Goal: Use online tool/utility: Utilize a website feature to perform a specific function

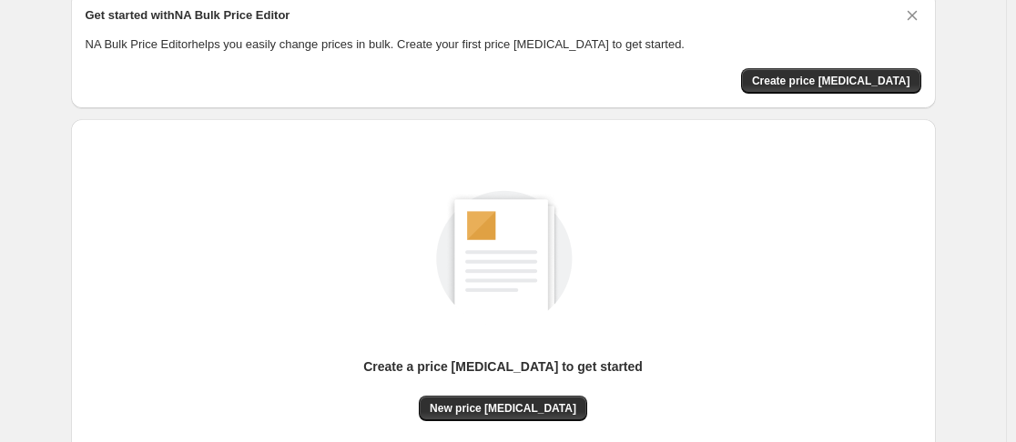
scroll to position [239, 0]
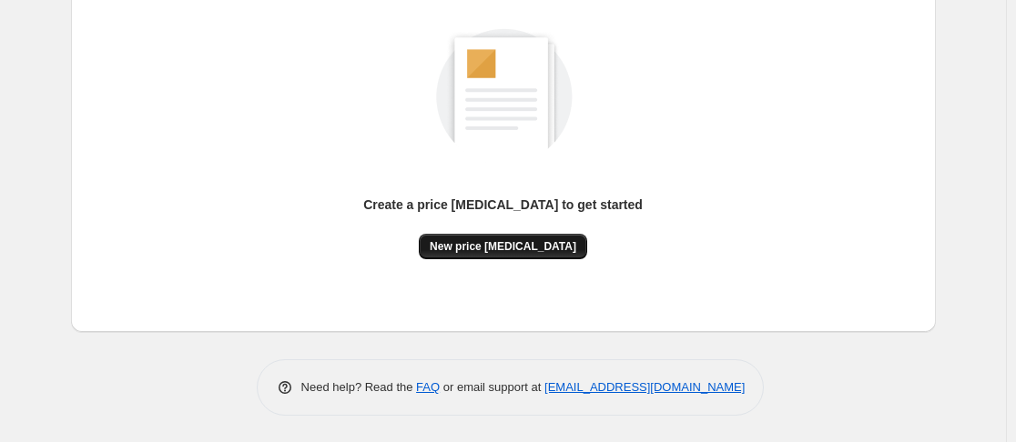
click at [491, 253] on span "New price change job" at bounding box center [503, 246] width 147 height 15
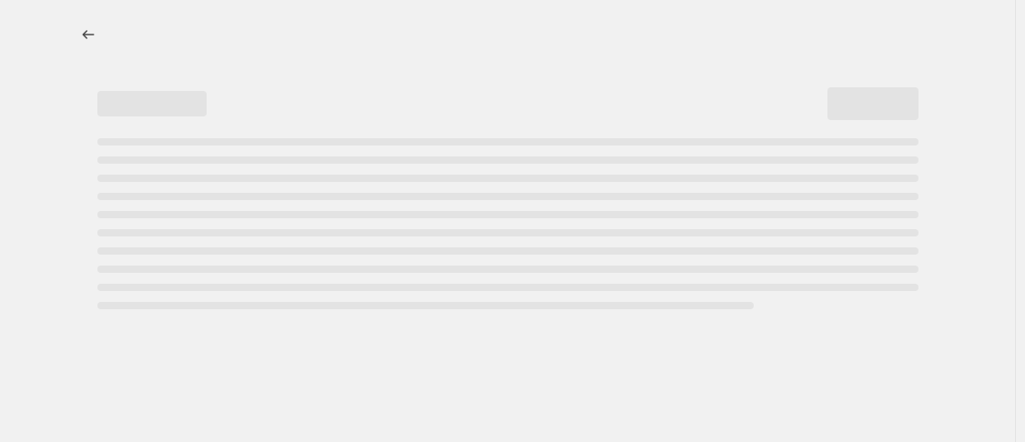
select select "percentage"
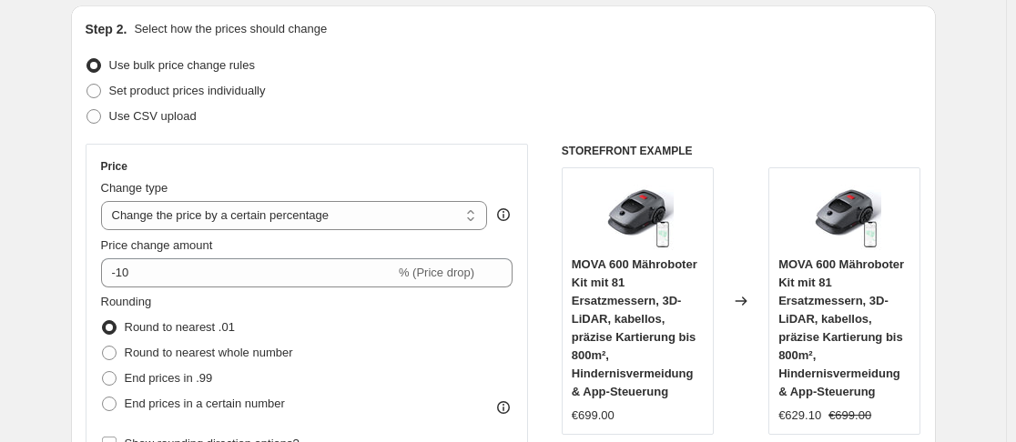
scroll to position [182, 0]
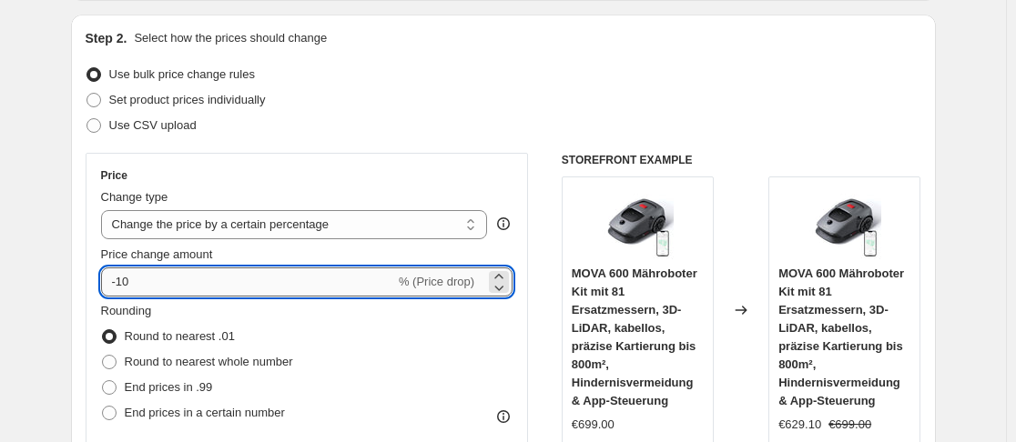
click at [156, 294] on input "-10" at bounding box center [248, 282] width 294 height 29
type input "-1"
type input "-40"
click at [191, 391] on span "End prices in .99" at bounding box center [169, 388] width 88 height 14
click at [103, 381] on input "End prices in .99" at bounding box center [102, 381] width 1 height 1
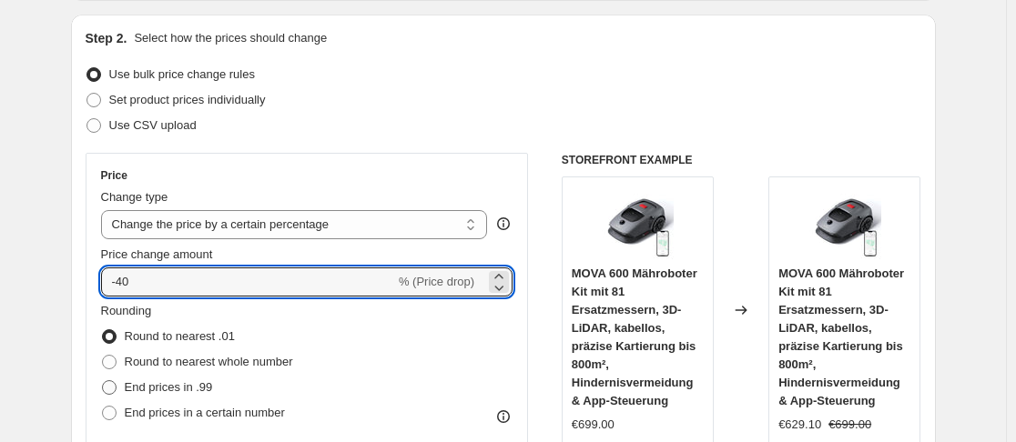
radio input "true"
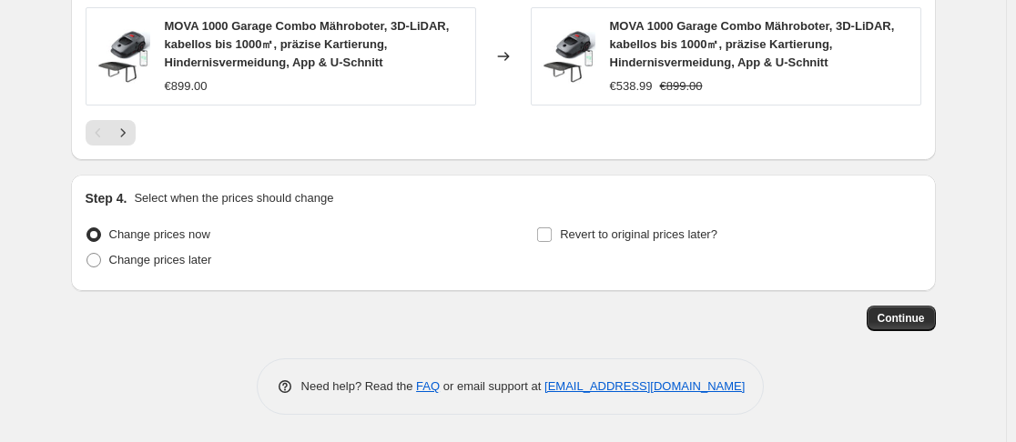
scroll to position [1516, 0]
click at [910, 324] on span "Continue" at bounding box center [901, 318] width 47 height 15
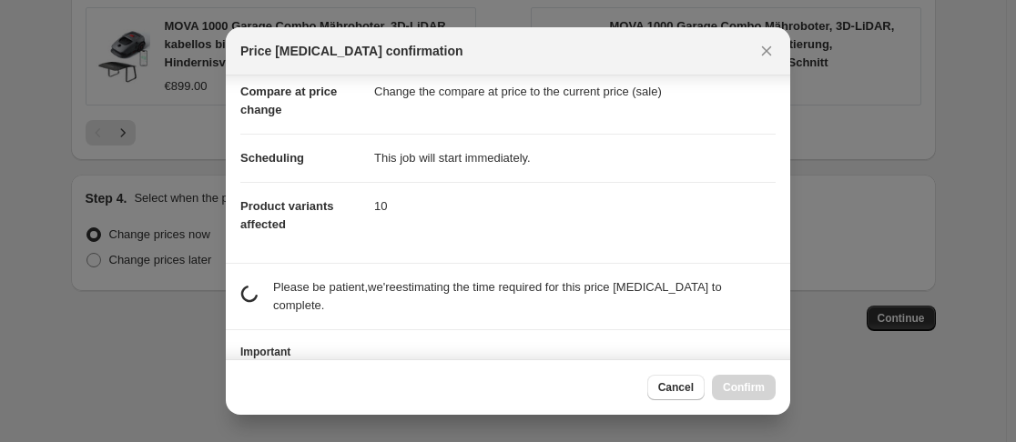
scroll to position [156, 0]
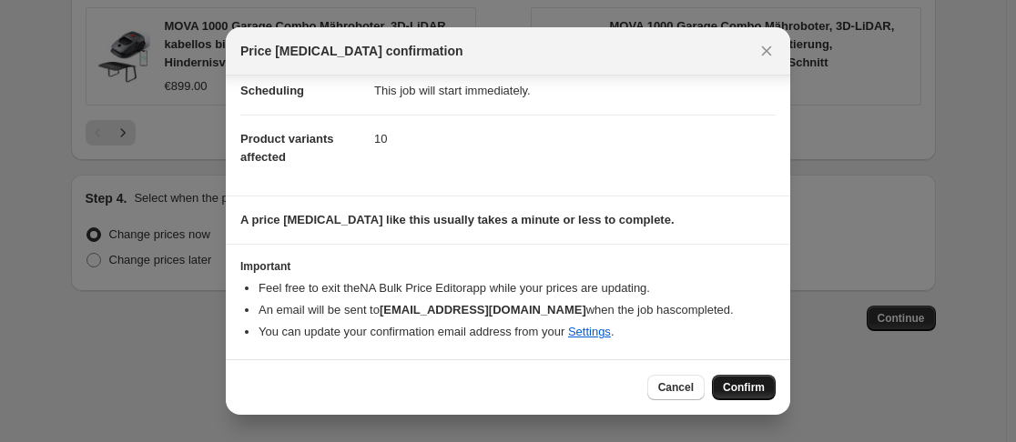
click at [734, 389] on span "Confirm" at bounding box center [744, 388] width 42 height 15
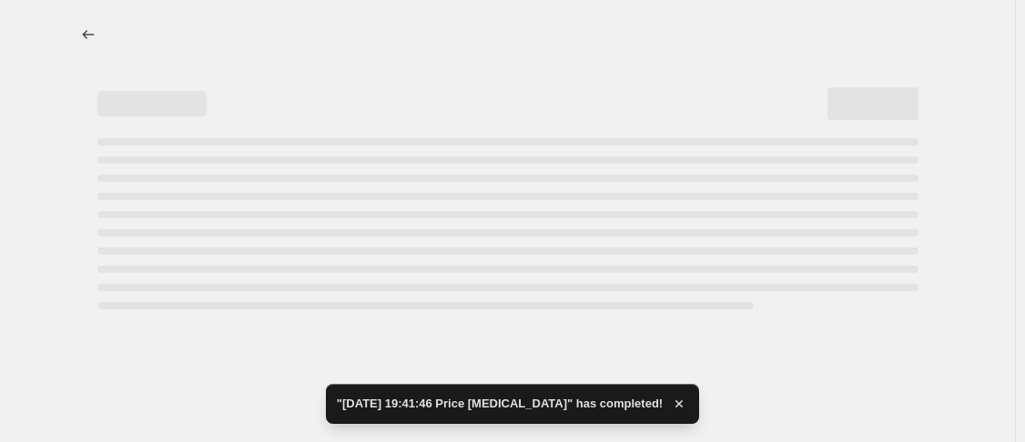
select select "percentage"
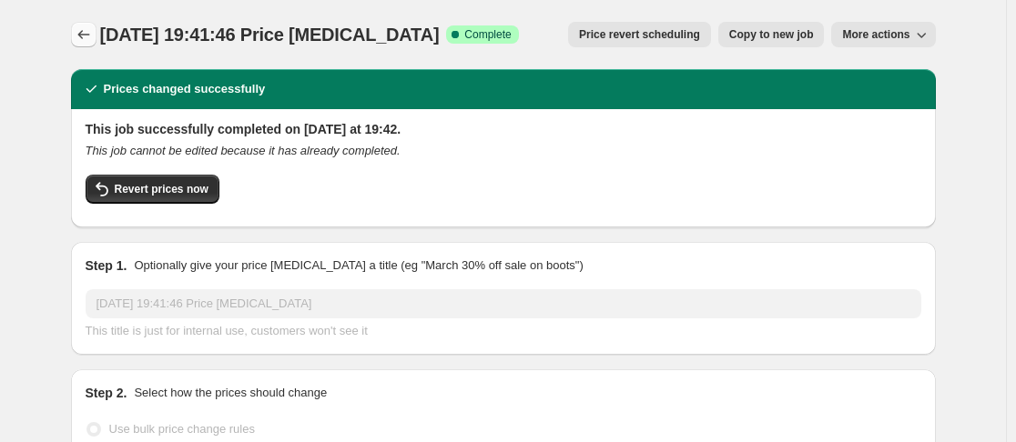
click at [93, 34] on icon "Price change jobs" at bounding box center [84, 34] width 18 height 18
